Goal: Task Accomplishment & Management: Manage account settings

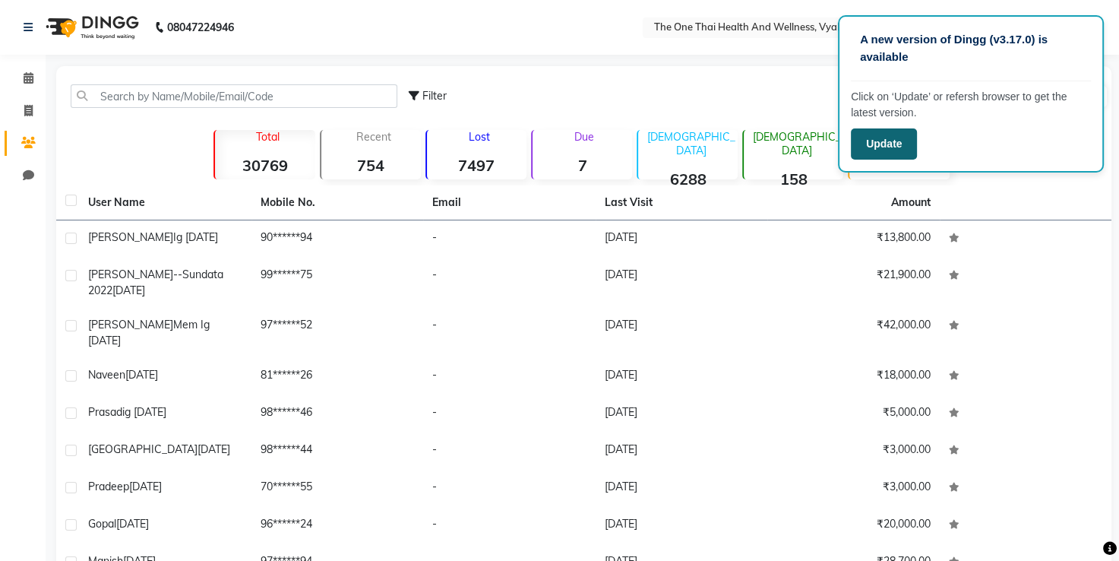
click at [902, 138] on button "Update" at bounding box center [884, 143] width 66 height 31
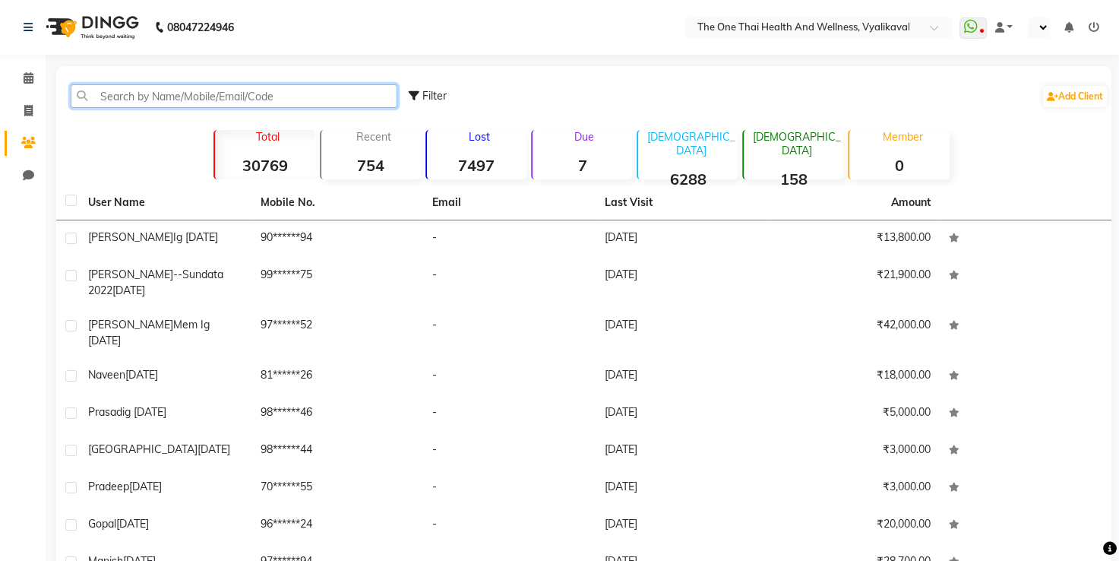
click at [247, 94] on input "text" at bounding box center [234, 96] width 327 height 24
select select "en"
click at [188, 96] on input "text" at bounding box center [234, 96] width 327 height 24
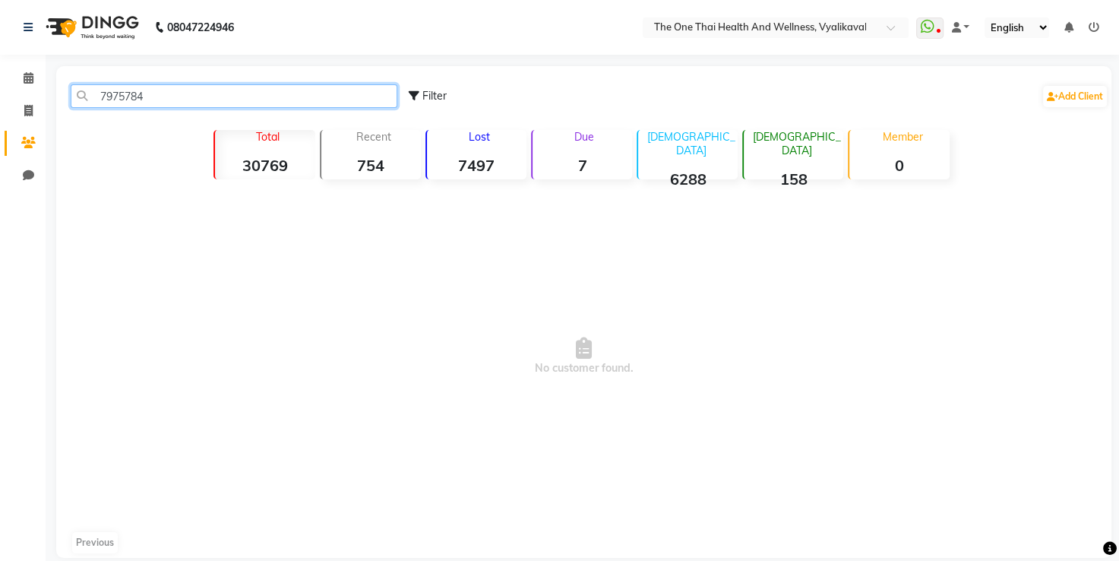
click at [159, 93] on input "7975784" at bounding box center [234, 96] width 327 height 24
type input "7"
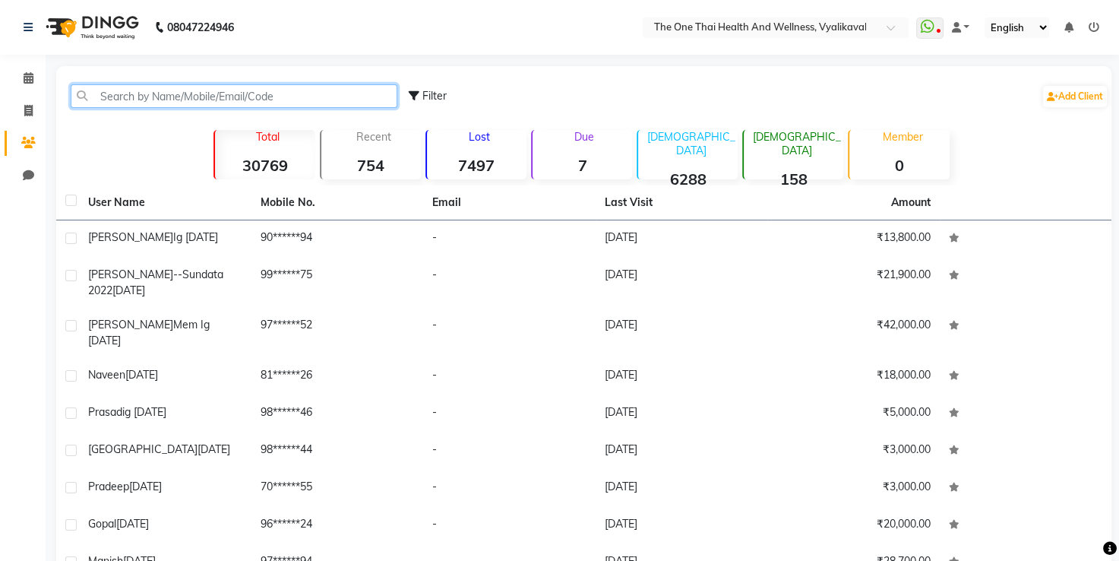
click at [273, 104] on input "text" at bounding box center [234, 96] width 327 height 24
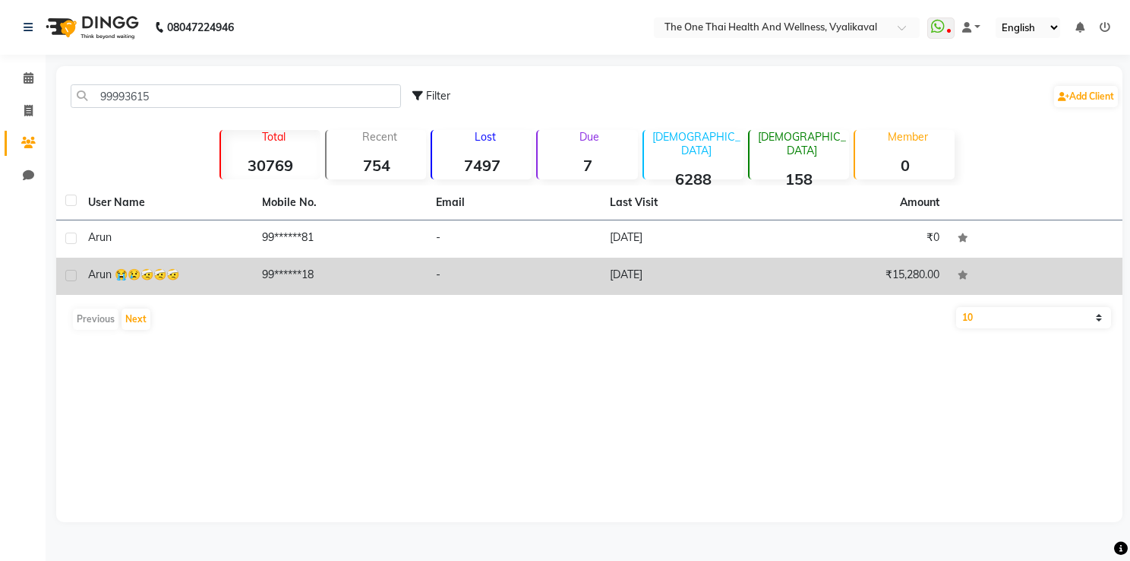
click at [289, 269] on td "99******18" at bounding box center [340, 275] width 174 height 37
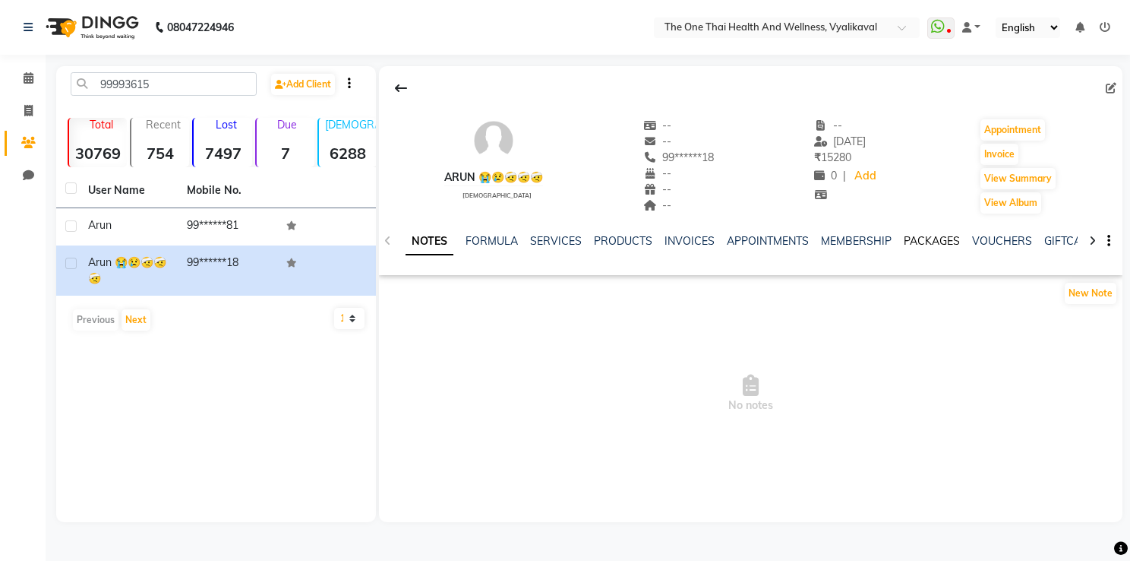
click at [905, 242] on link "PACKAGES" at bounding box center [932, 241] width 56 height 14
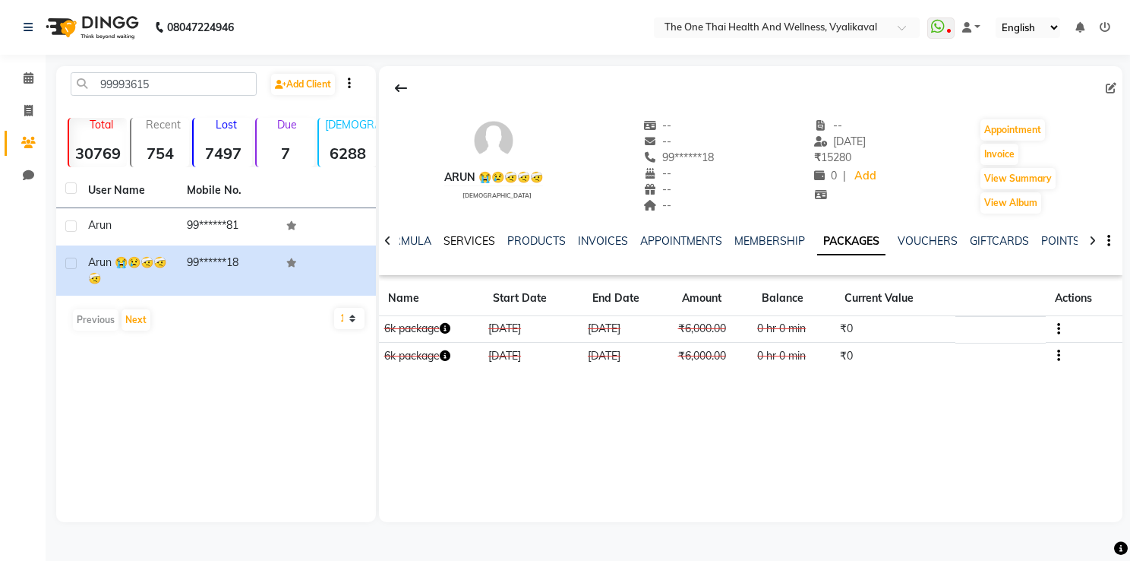
click at [482, 242] on link "SERVICES" at bounding box center [470, 241] width 52 height 14
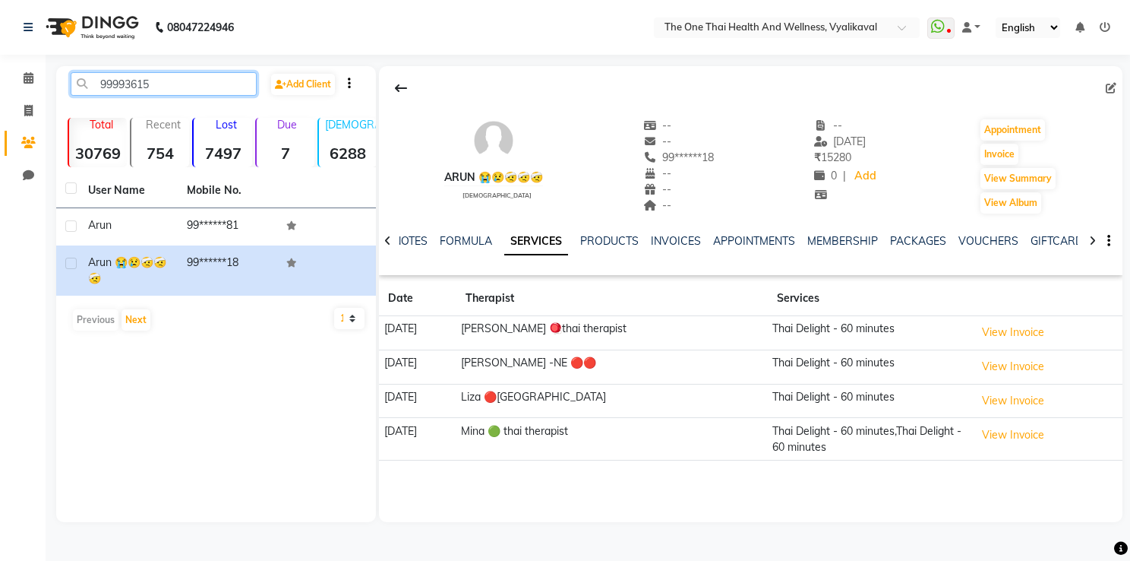
click at [182, 90] on input "99993615" at bounding box center [164, 84] width 186 height 24
type input "9"
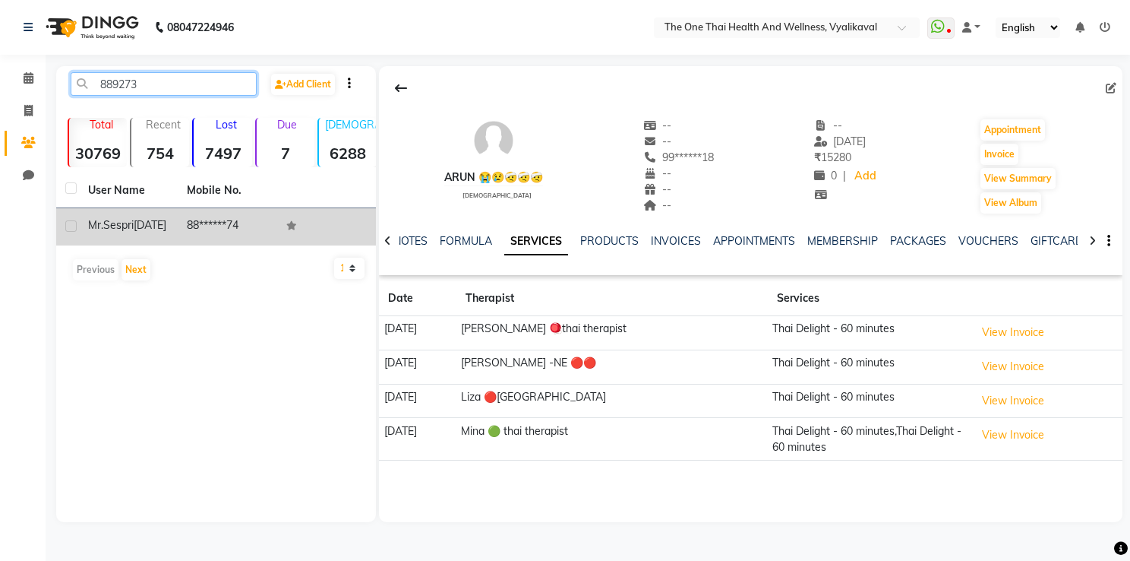
type input "889273"
click at [220, 238] on td "88******74" at bounding box center [227, 226] width 99 height 37
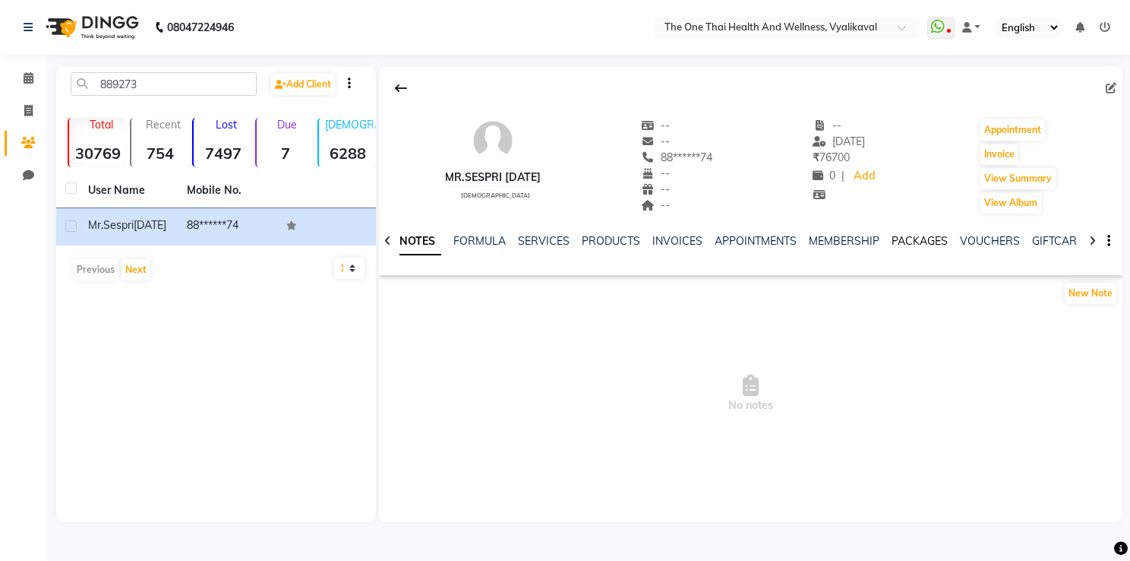
click at [900, 242] on link "PACKAGES" at bounding box center [920, 241] width 56 height 14
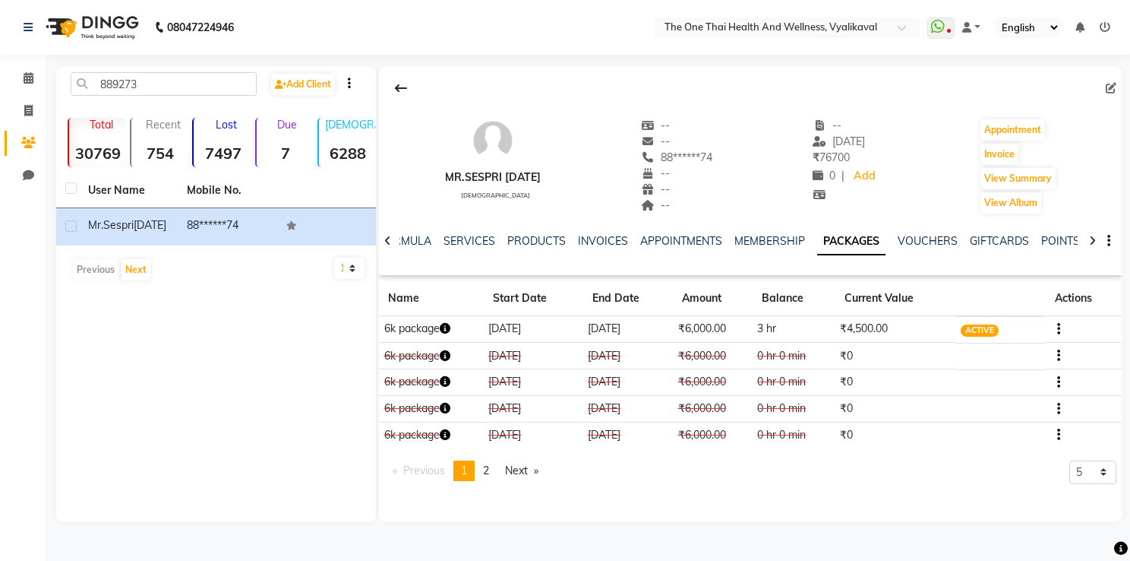
click at [1105, 23] on icon at bounding box center [1105, 27] width 11 height 11
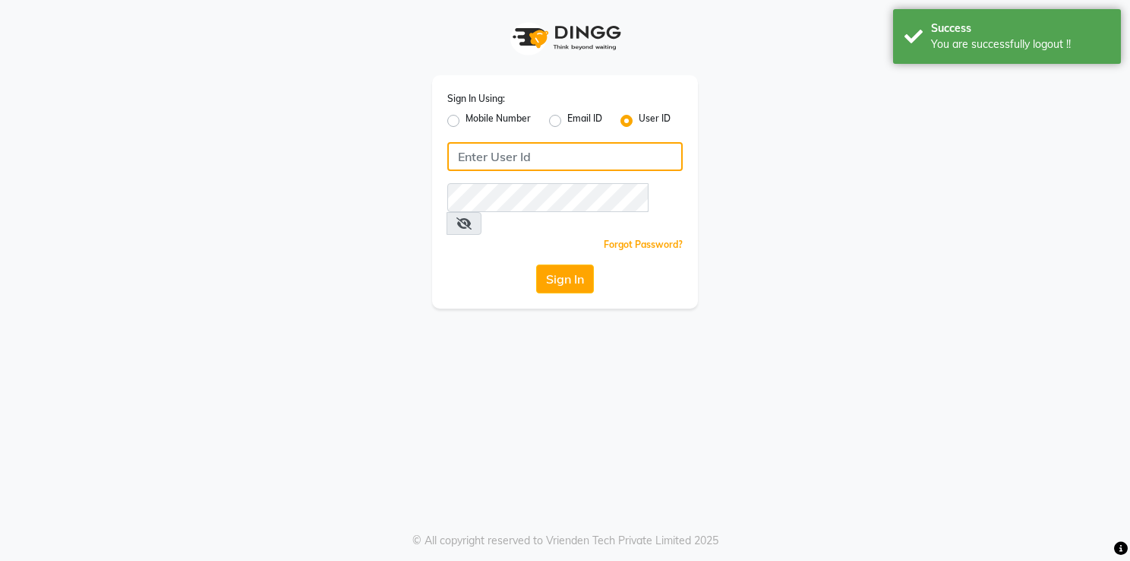
click at [634, 153] on input "Username" at bounding box center [564, 156] width 235 height 29
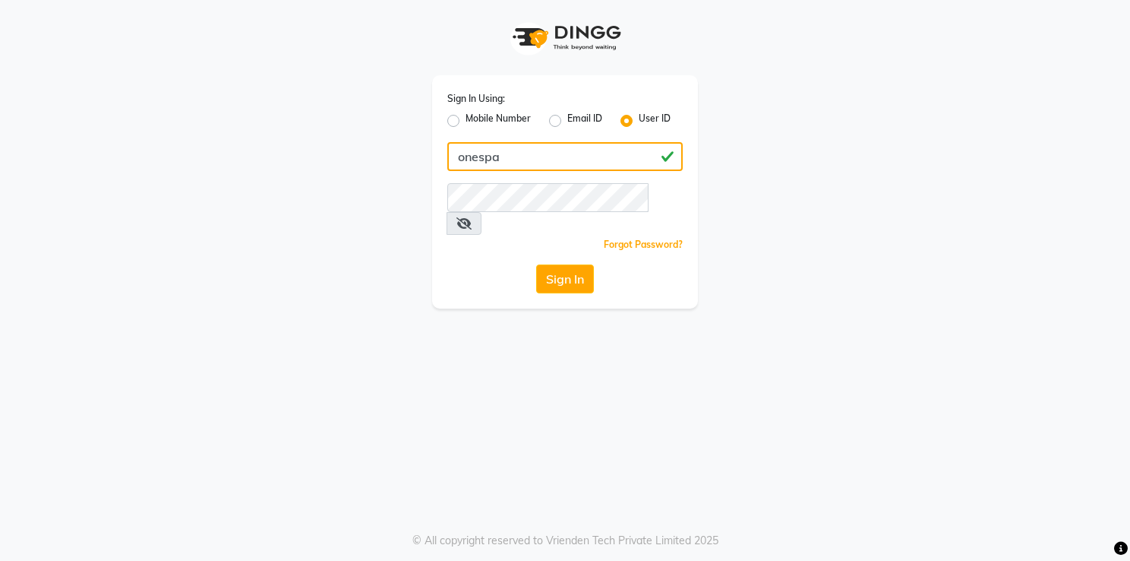
type input "onespa"
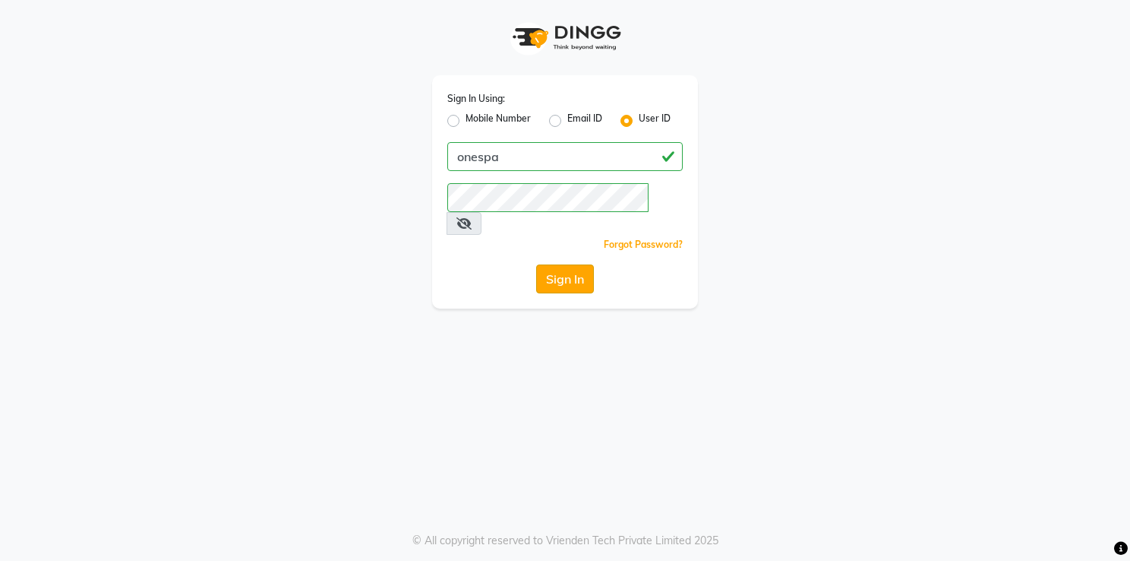
click at [571, 264] on button "Sign In" at bounding box center [565, 278] width 58 height 29
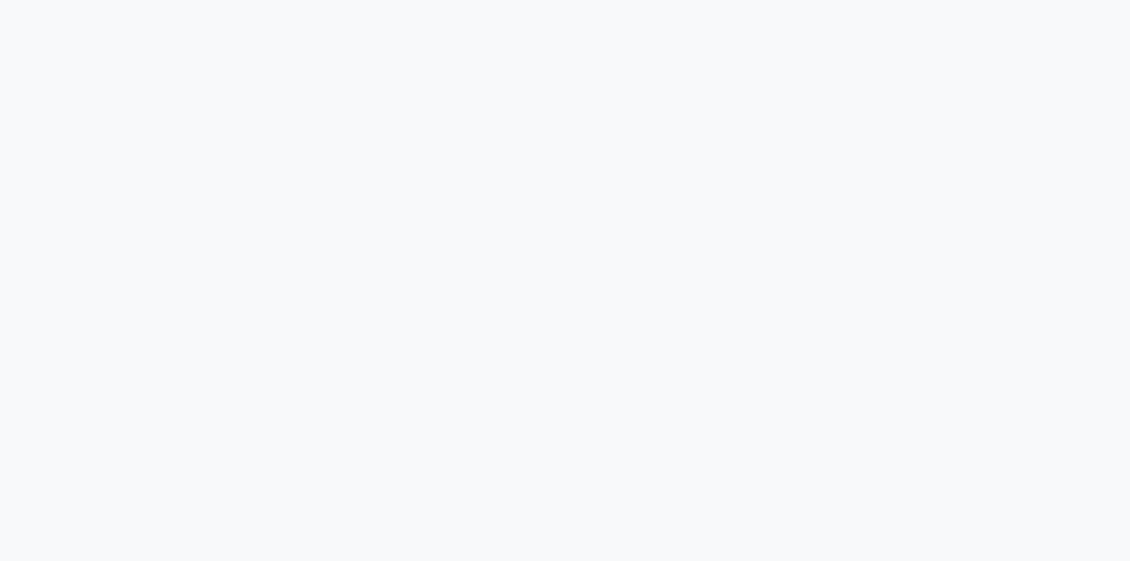
select select "5972"
select select "service"
